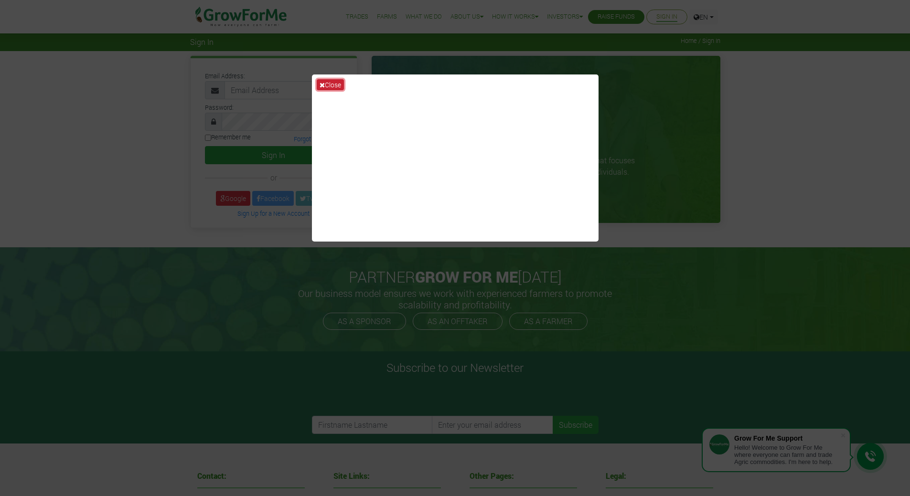
click at [334, 86] on button "Close" at bounding box center [330, 84] width 27 height 11
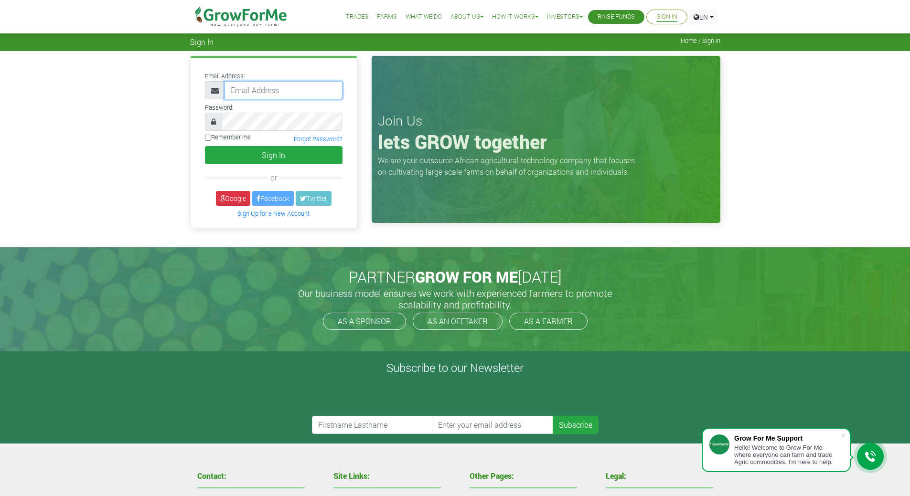
click at [273, 91] on input "email" at bounding box center [283, 90] width 118 height 18
type input "233546091537@growforme.com"
click at [210, 137] on input "Remember me" at bounding box center [208, 138] width 6 height 6
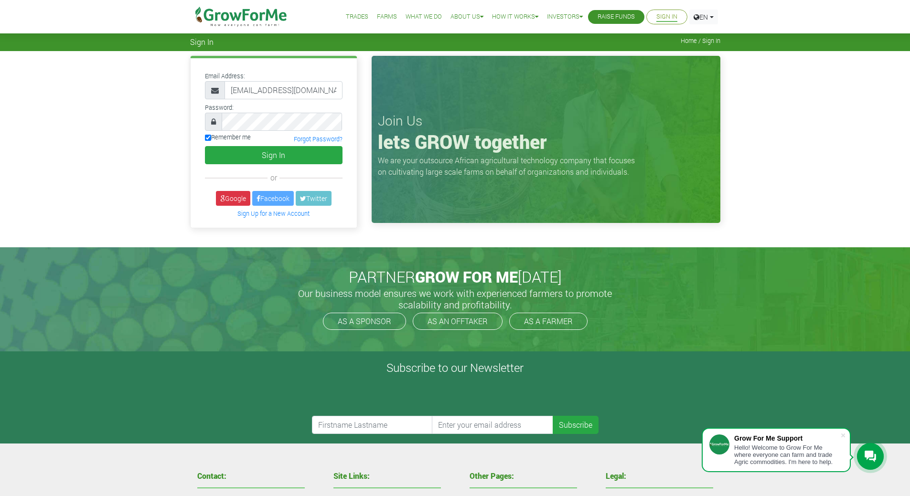
click at [210, 137] on input "Remember me" at bounding box center [208, 138] width 6 height 6
checkbox input "false"
click at [248, 156] on button "Sign In" at bounding box center [274, 155] width 138 height 18
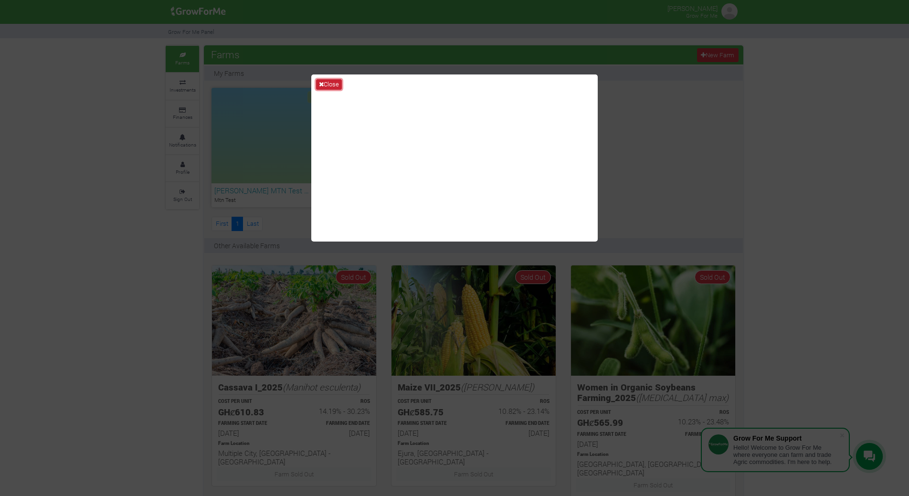
click at [335, 83] on button "Close" at bounding box center [329, 84] width 26 height 11
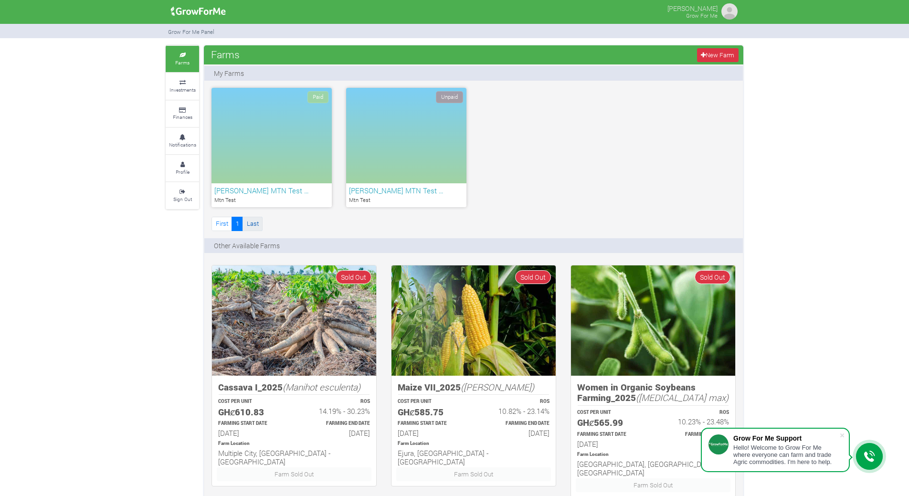
click at [255, 226] on link "Last" at bounding box center [253, 224] width 20 height 14
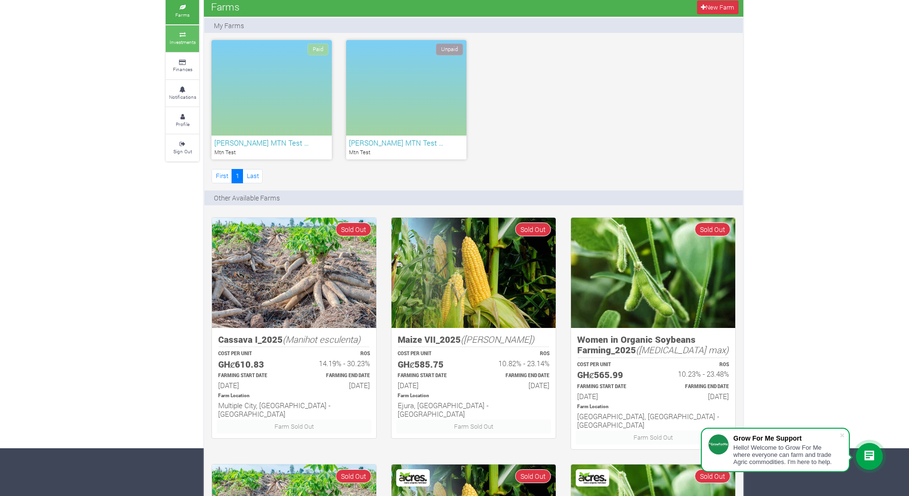
click at [186, 40] on small "Investments" at bounding box center [183, 42] width 26 height 7
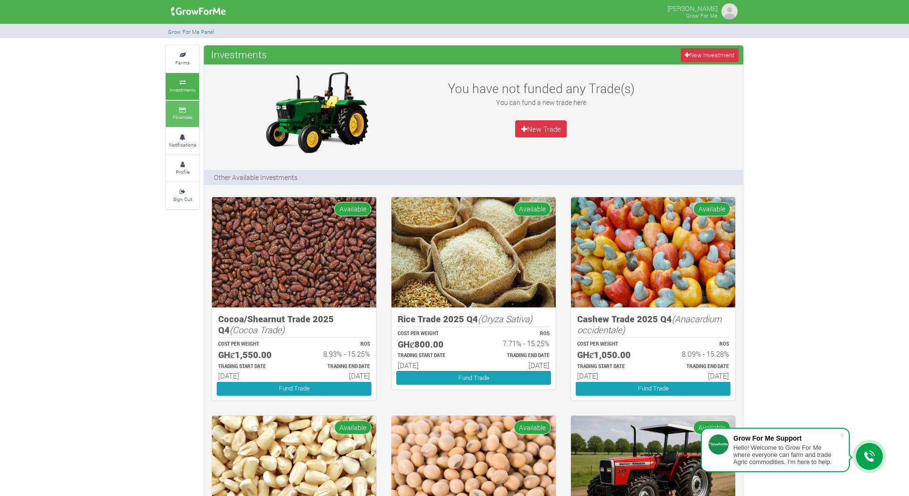
click at [187, 114] on small "Finances" at bounding box center [183, 117] width 20 height 7
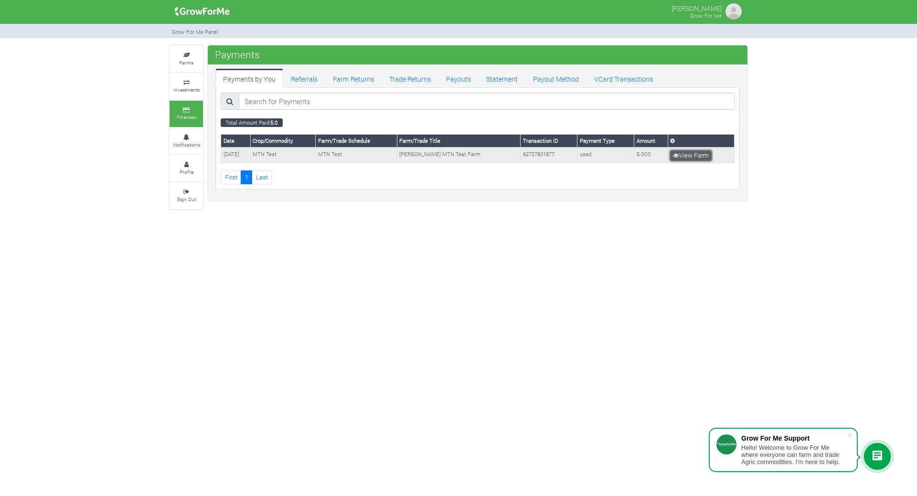
click at [694, 155] on link "View Farm" at bounding box center [691, 155] width 42 height 11
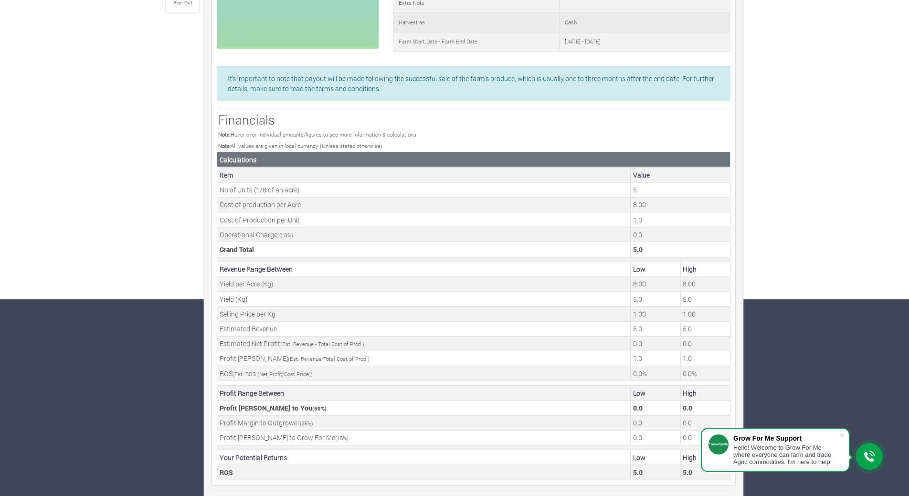
scroll to position [198, 0]
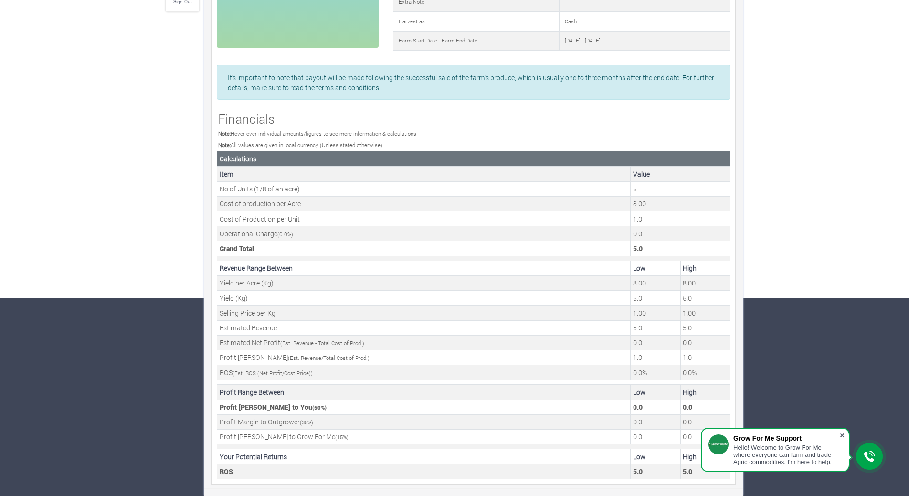
click at [844, 435] on span at bounding box center [843, 436] width 10 height 10
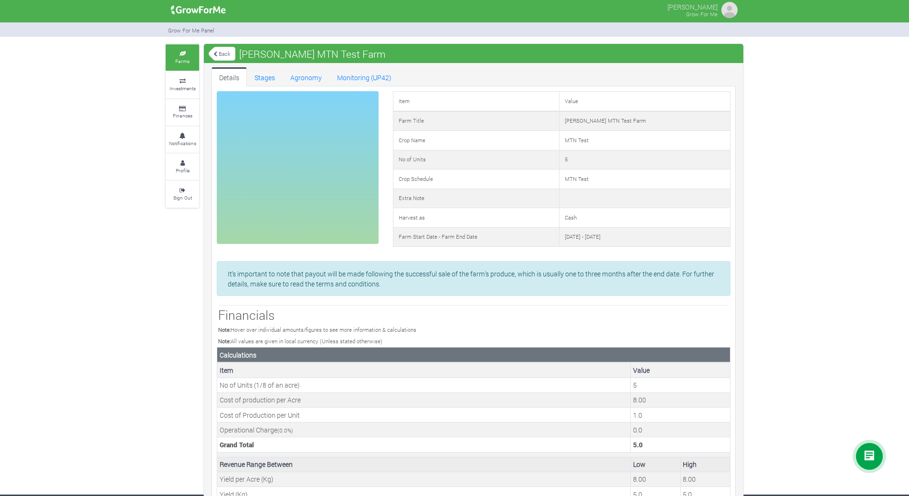
scroll to position [0, 0]
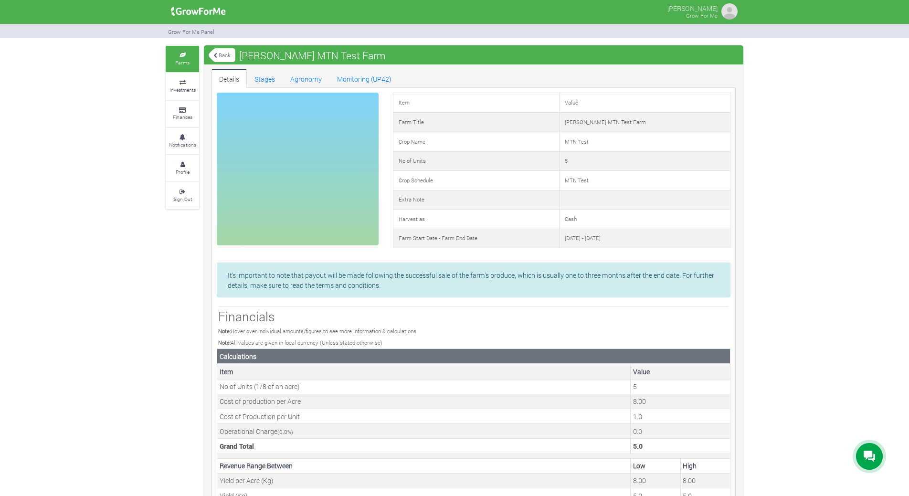
click at [221, 56] on link "Back" at bounding box center [222, 55] width 27 height 16
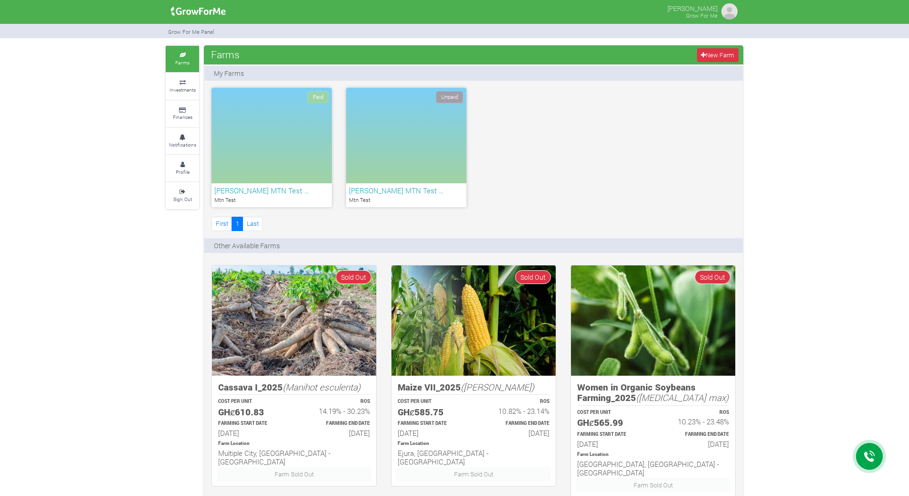
click at [732, 12] on img at bounding box center [729, 11] width 19 height 19
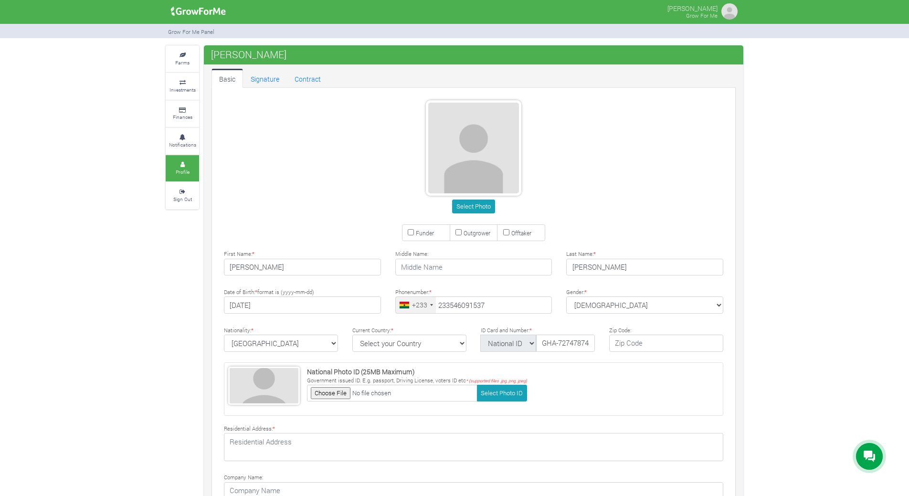
type input "54 609 1537"
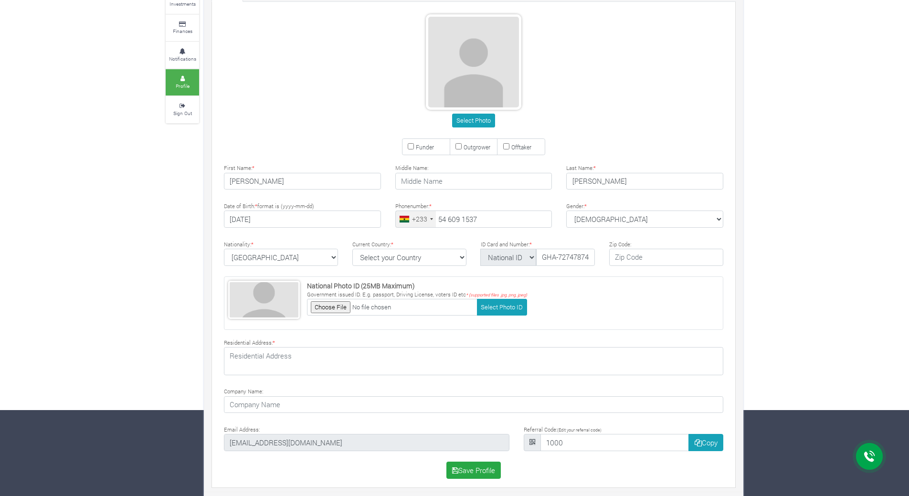
scroll to position [89, 0]
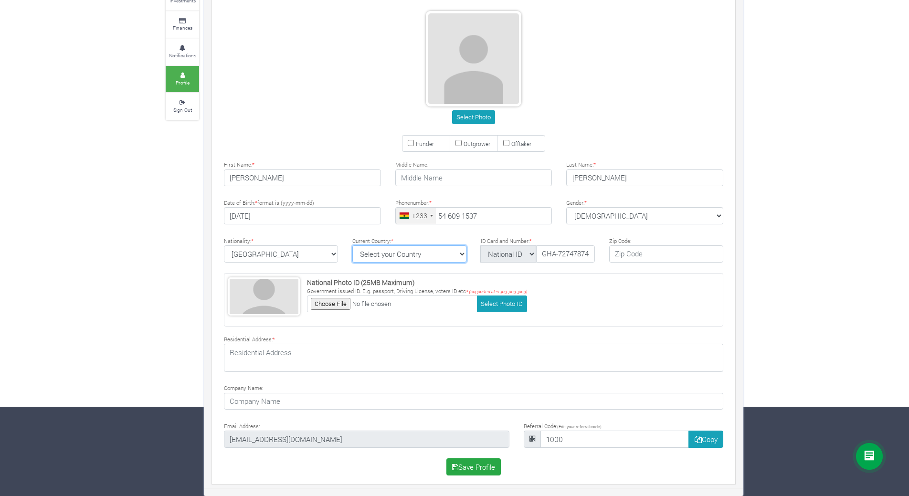
click at [464, 255] on select "Select your Country [GEOGRAPHIC_DATA] [GEOGRAPHIC_DATA] [GEOGRAPHIC_DATA] [US_S…" at bounding box center [409, 253] width 114 height 17
select select "Ghana"
click at [352, 245] on select "Select your Country Afghanistan Albania Algeria American Samoa Andorra Angola A…" at bounding box center [409, 253] width 114 height 17
click at [470, 470] on button "Save Profile" at bounding box center [473, 466] width 55 height 17
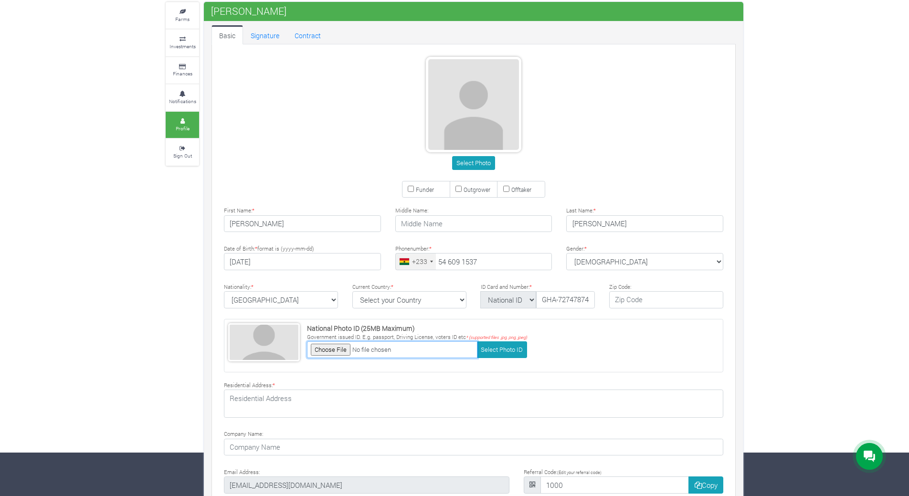
scroll to position [0, 0]
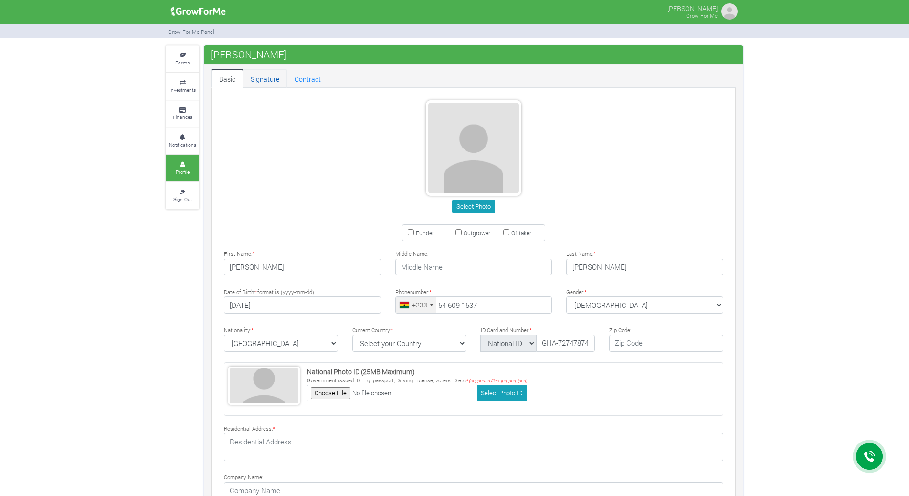
click at [268, 79] on link "Signature" at bounding box center [265, 78] width 44 height 19
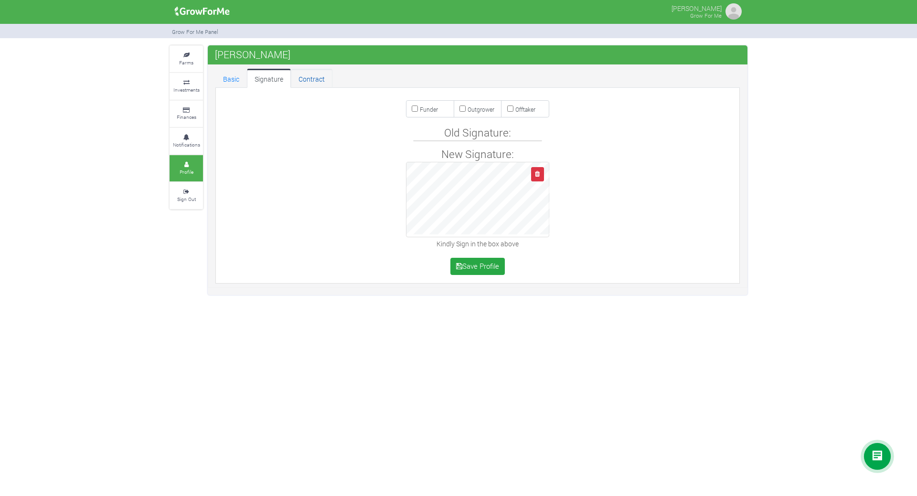
click at [304, 76] on link "Contract" at bounding box center [312, 78] width 42 height 19
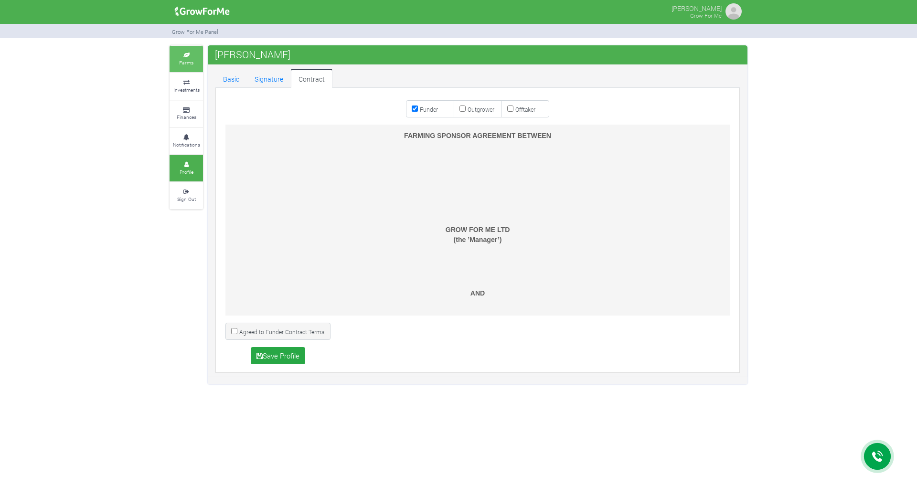
click at [181, 60] on small "Farms" at bounding box center [186, 62] width 14 height 7
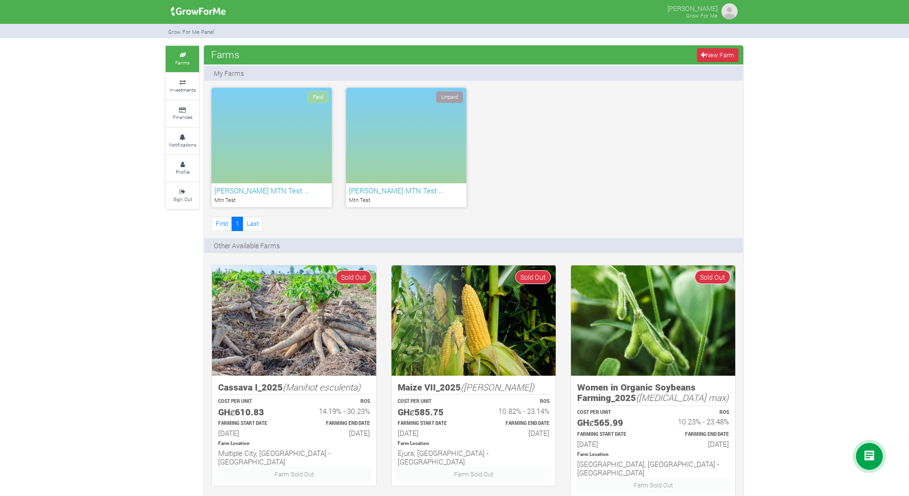
click at [454, 99] on span "Unpaid" at bounding box center [449, 97] width 27 height 12
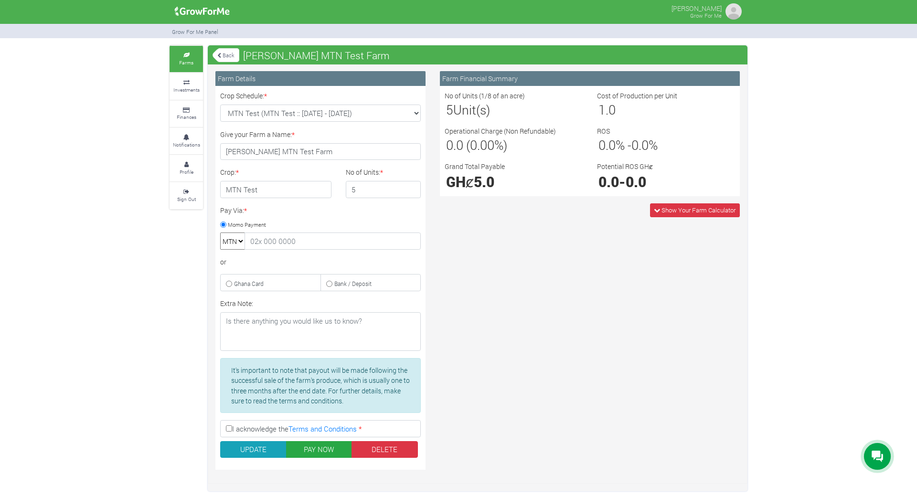
click at [231, 428] on input "I acknowledge the Terms and Conditions *" at bounding box center [229, 428] width 6 height 6
checkbox input "true"
click at [288, 241] on input "text" at bounding box center [332, 241] width 176 height 17
type input "546091537"
click at [323, 449] on button "PAY NOW" at bounding box center [319, 449] width 66 height 17
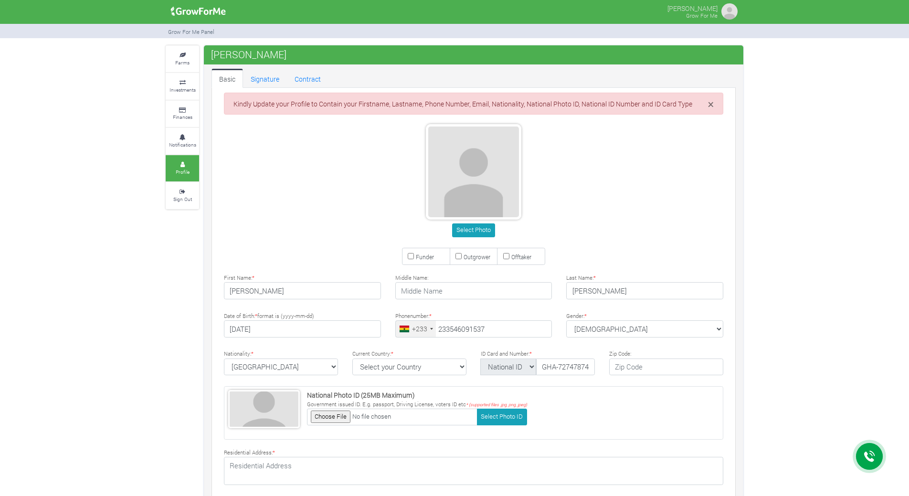
type input "54 609 1537"
click at [181, 56] on icon at bounding box center [182, 55] width 29 height 5
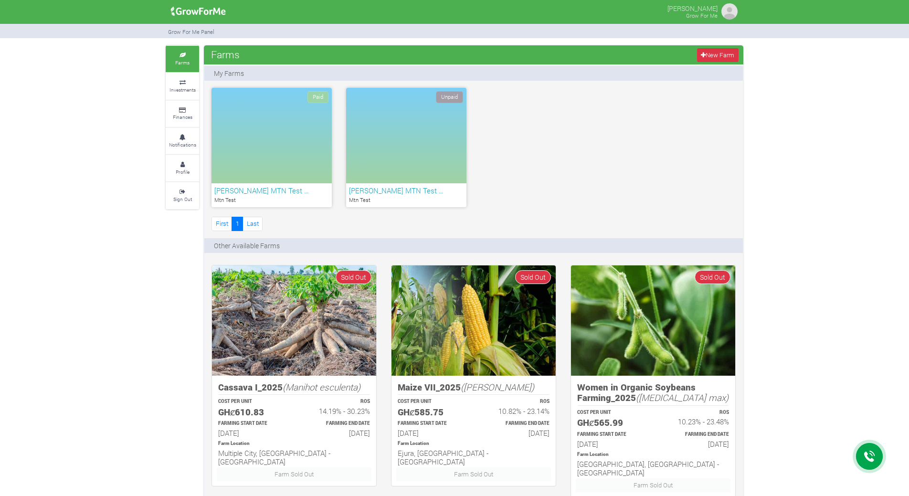
click at [442, 95] on span "Unpaid" at bounding box center [449, 97] width 27 height 12
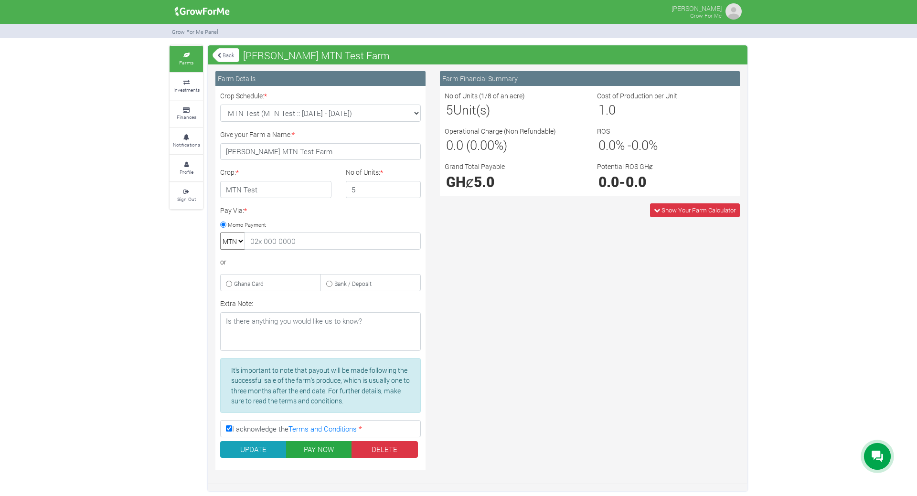
click at [727, 12] on img at bounding box center [733, 11] width 19 height 19
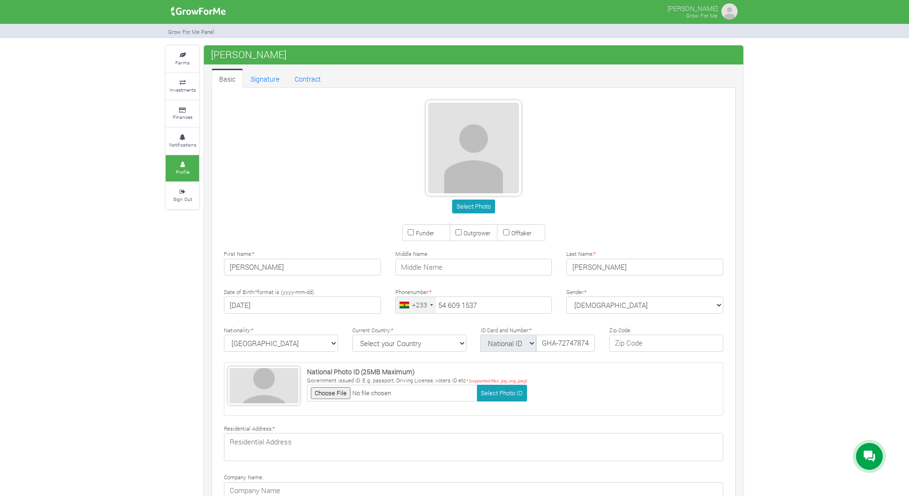
click at [728, 12] on img at bounding box center [729, 11] width 19 height 19
click at [176, 59] on small "Farms" at bounding box center [182, 62] width 14 height 7
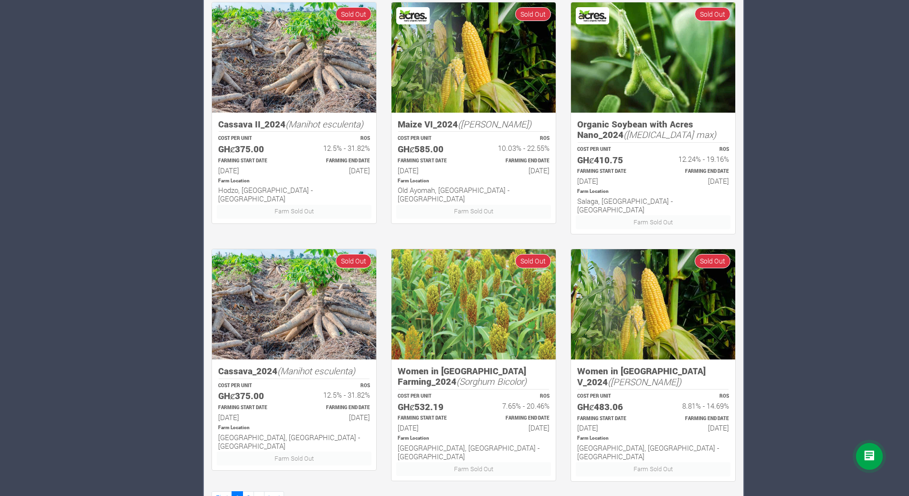
scroll to position [515, 0]
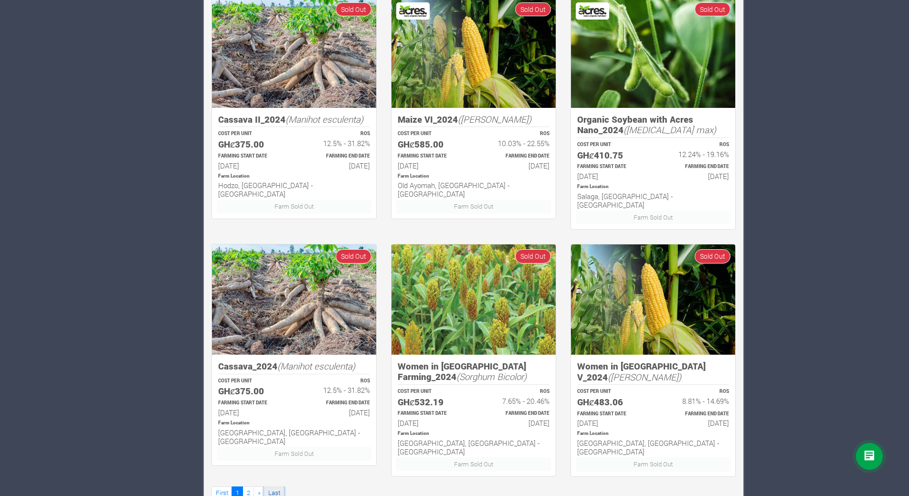
click at [272, 487] on link "Last" at bounding box center [274, 494] width 20 height 14
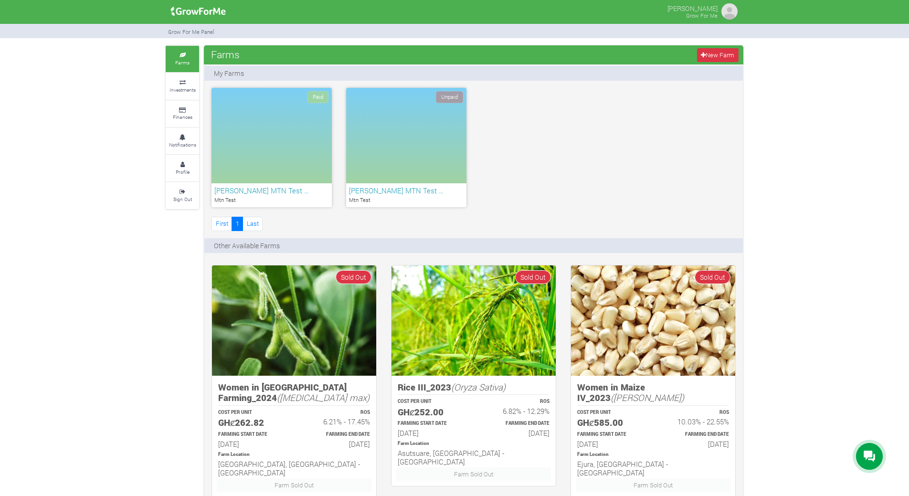
click at [266, 121] on div "Paid" at bounding box center [272, 135] width 120 height 95
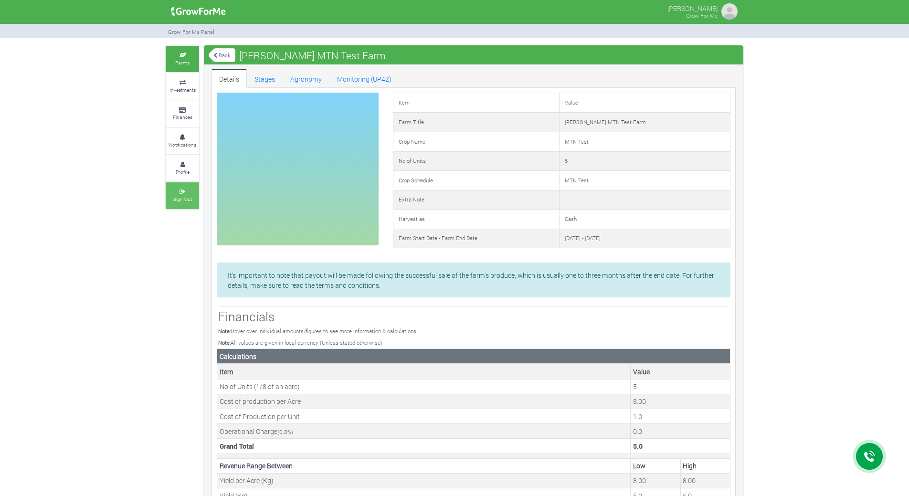
click at [188, 200] on small "Sign Out" at bounding box center [182, 199] width 19 height 7
